Goal: Navigation & Orientation: Find specific page/section

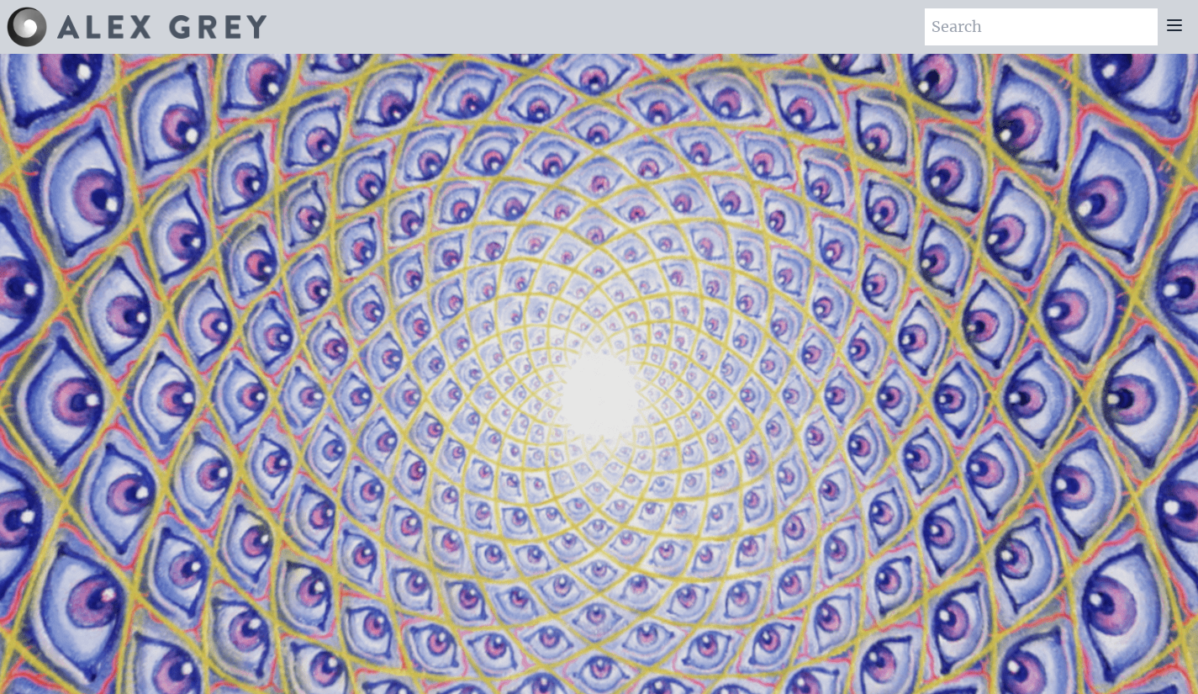
click at [1175, 28] on icon at bounding box center [1174, 25] width 20 height 20
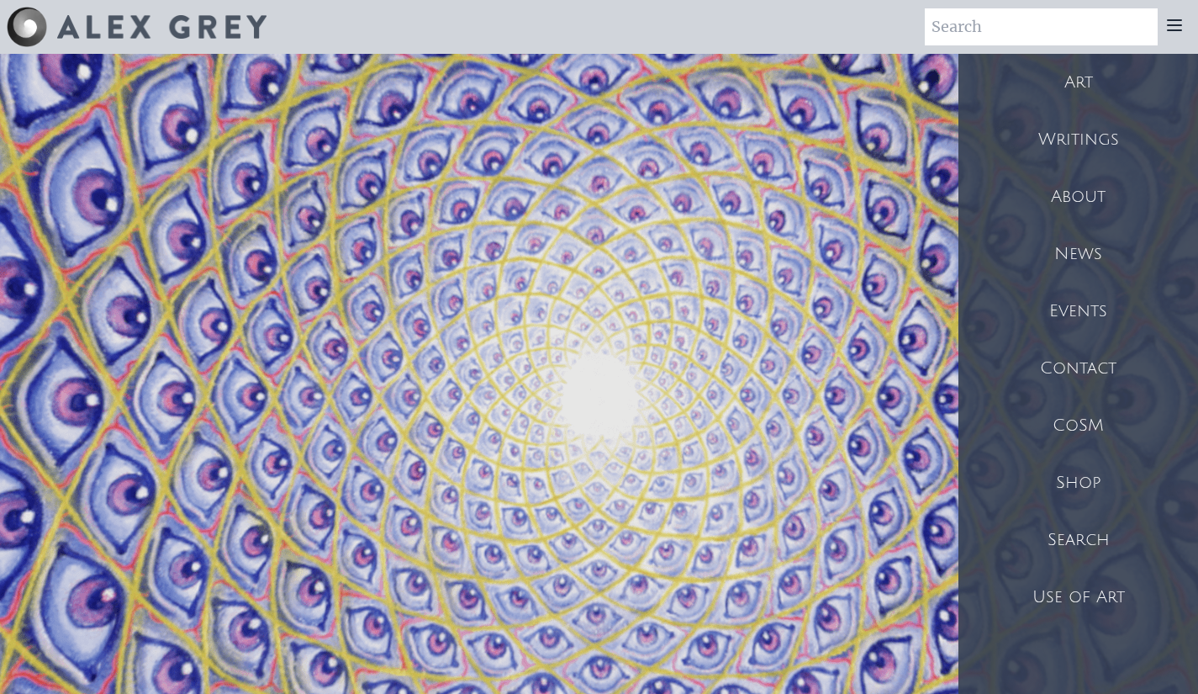
click at [1060, 484] on div "Shop" at bounding box center [1078, 482] width 240 height 57
